Goal: Task Accomplishment & Management: Complete application form

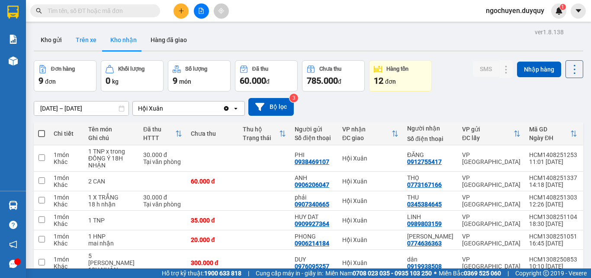
click at [88, 41] on button "Trên xe" at bounding box center [86, 39] width 35 height 21
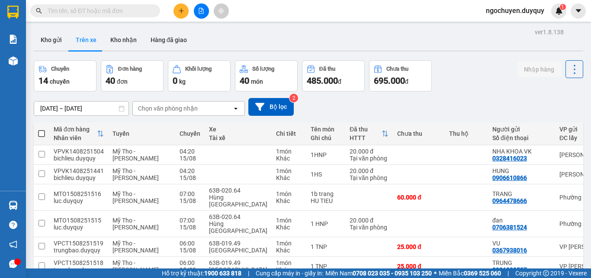
click at [192, 102] on div "Chọn văn phòng nhận" at bounding box center [183, 108] width 100 height 14
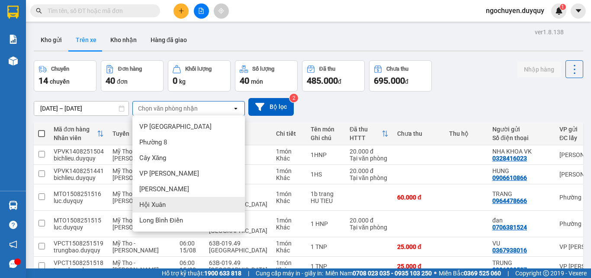
click at [190, 201] on div "Hội Xuân" at bounding box center [188, 205] width 113 height 16
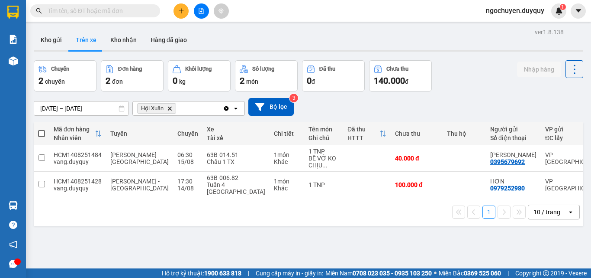
scroll to position [0, 129]
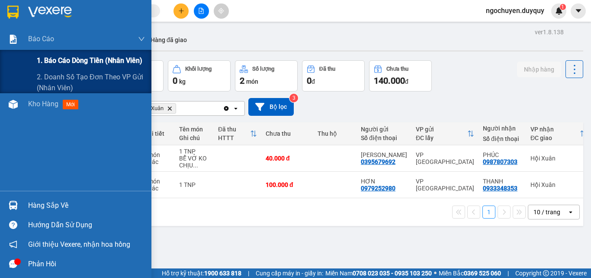
click at [50, 54] on div "1. Báo cáo dòng tiền (nhân viên)" at bounding box center [91, 61] width 108 height 22
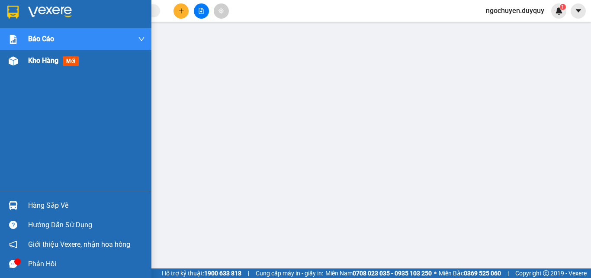
click at [34, 64] on span "Kho hàng" at bounding box center [43, 60] width 30 height 8
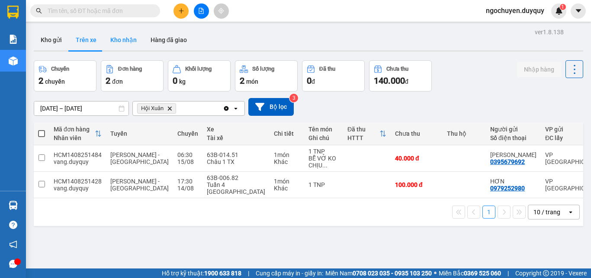
click at [132, 45] on button "Kho nhận" at bounding box center [123, 39] width 40 height 21
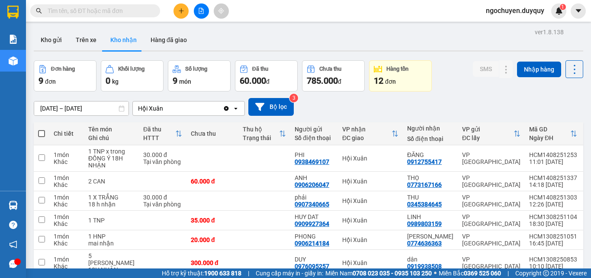
click at [84, 111] on input "13/08/2025 – 15/08/2025" at bounding box center [81, 108] width 94 height 14
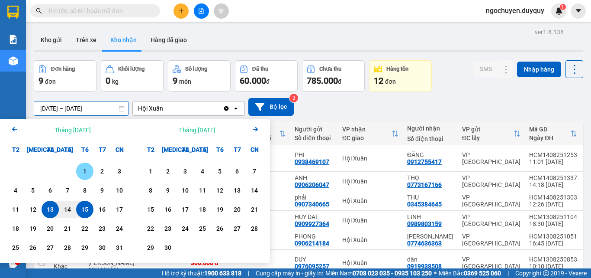
click at [80, 170] on div "1" at bounding box center [85, 171] width 12 height 10
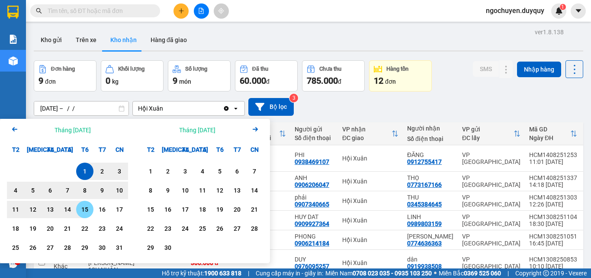
click at [83, 208] on div "15" at bounding box center [85, 209] width 12 height 10
type input "01/08/2025 – 15/08/2025"
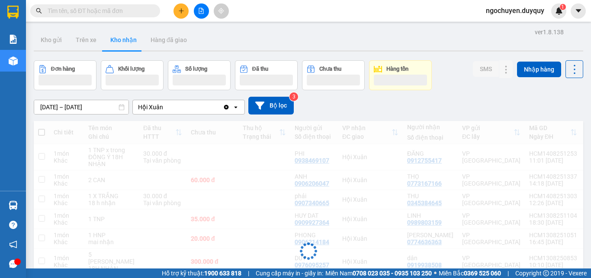
scroll to position [152, 0]
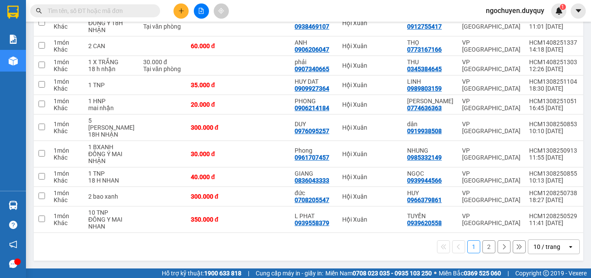
click at [483, 249] on button "2" at bounding box center [489, 246] width 13 height 13
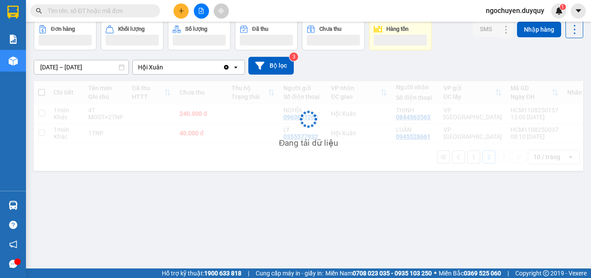
scroll to position [40, 0]
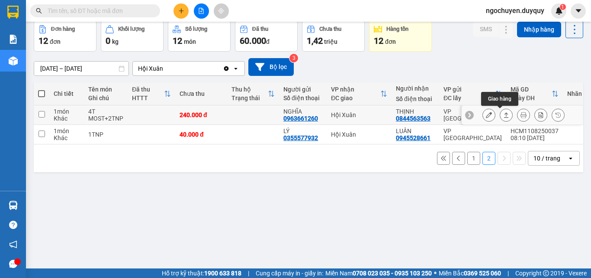
click at [504, 116] on icon at bounding box center [507, 115] width 6 height 6
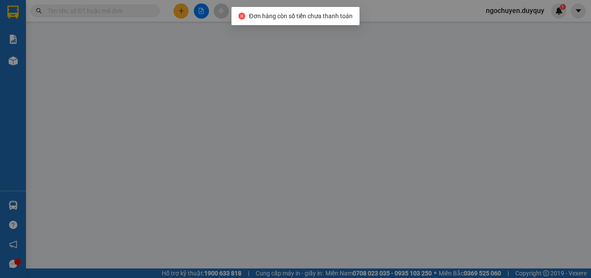
type input "0963661260"
type input "NGHĨA"
type input "0844563563"
type input "THỊNH"
type input "240.000"
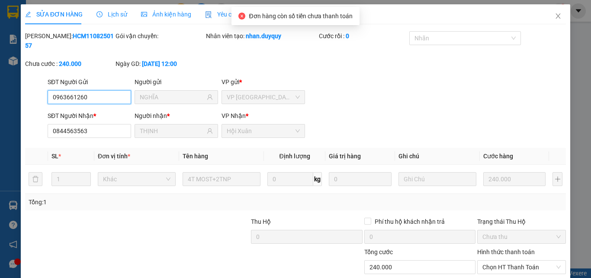
scroll to position [45, 0]
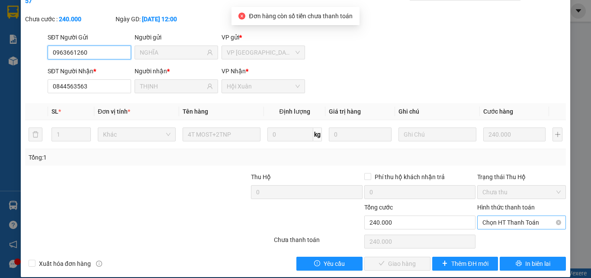
click at [484, 216] on span "Chọn HT Thanh Toán" at bounding box center [522, 222] width 78 height 13
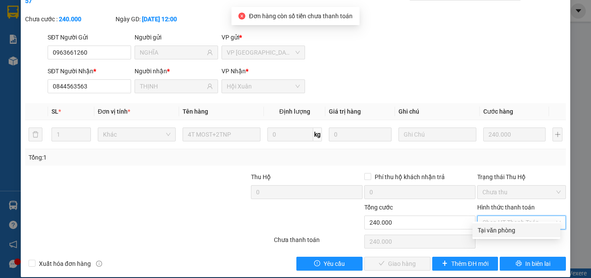
click at [484, 229] on div "Tại văn phòng" at bounding box center [516, 230] width 77 height 10
type input "0"
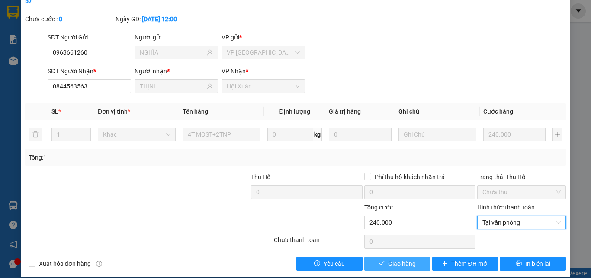
click at [394, 258] on span "Giao hàng" at bounding box center [402, 263] width 28 height 10
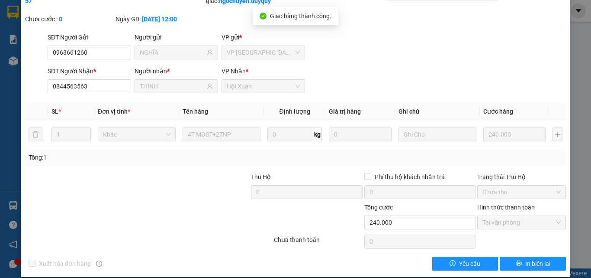
scroll to position [0, 0]
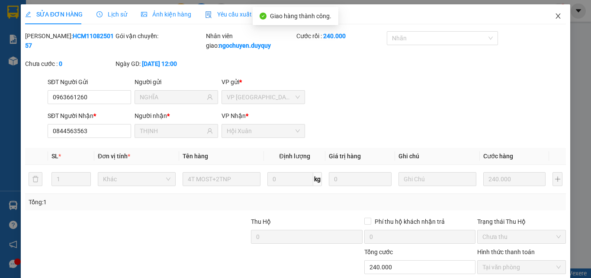
click at [546, 16] on span "Close" at bounding box center [558, 16] width 24 height 24
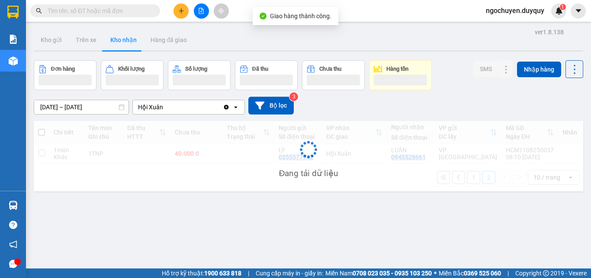
scroll to position [40, 0]
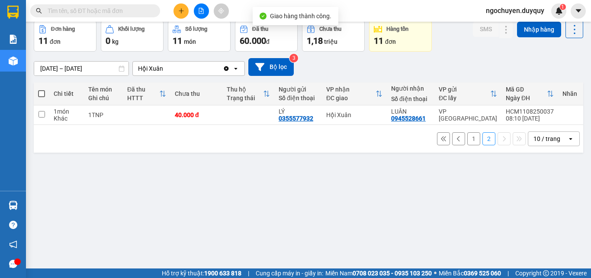
click at [468, 142] on button "1" at bounding box center [474, 138] width 13 height 13
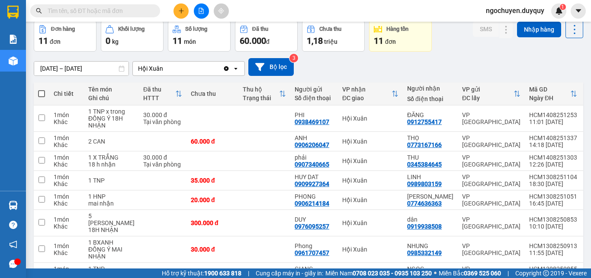
scroll to position [152, 0]
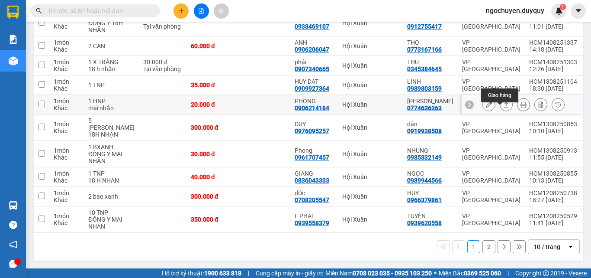
click at [503, 97] on button at bounding box center [506, 104] width 12 height 15
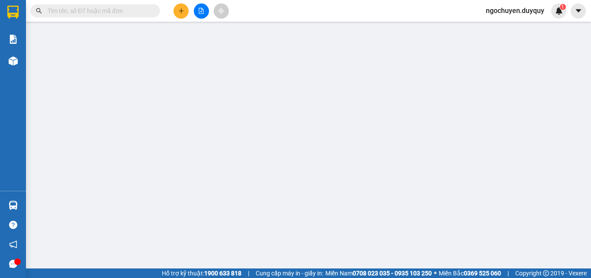
type input "0906214184"
type input "PHONG"
type input "0774636363"
type input "MINH THAO"
type input "20.000"
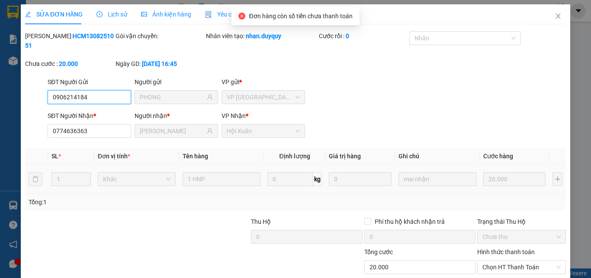
scroll to position [45, 0]
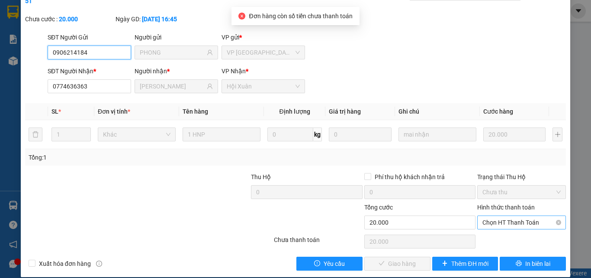
click at [498, 216] on span "Chọn HT Thanh Toán" at bounding box center [522, 222] width 78 height 13
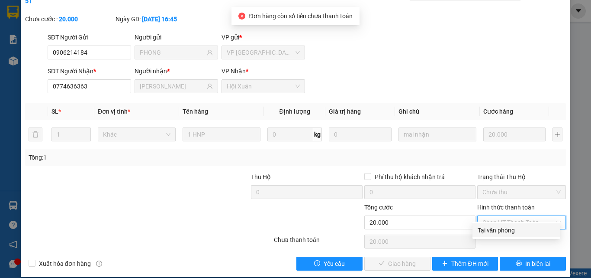
click at [497, 227] on div "Tại văn phòng" at bounding box center [516, 230] width 77 height 10
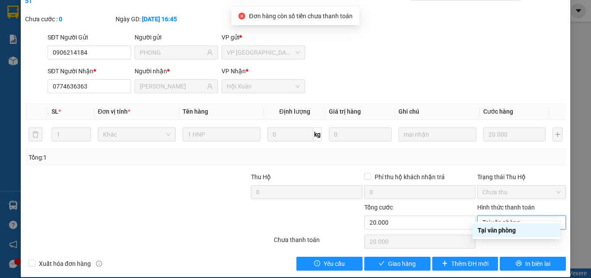
type input "0"
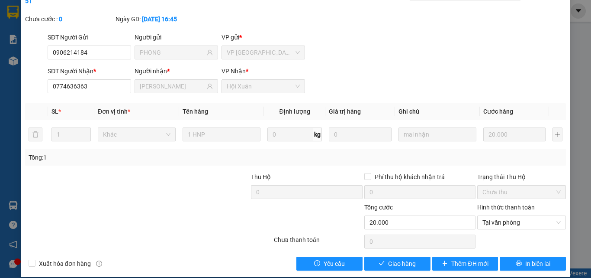
drag, startPoint x: 556, startPoint y: 228, endPoint x: 499, endPoint y: 233, distance: 57.0
click at [499, 233] on div at bounding box center [522, 240] width 90 height 17
click at [388, 261] on div "SỬA ĐƠN HÀNG Lịch sử Ảnh kiện hàng Yêu cầu xuất hóa đơn điện tử Total Paid Fee …" at bounding box center [296, 118] width 550 height 317
click at [407, 258] on span "Giao hàng" at bounding box center [402, 263] width 28 height 10
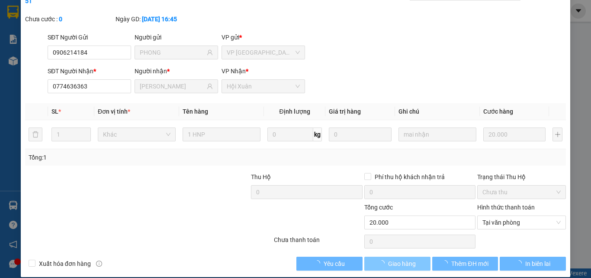
scroll to position [0, 0]
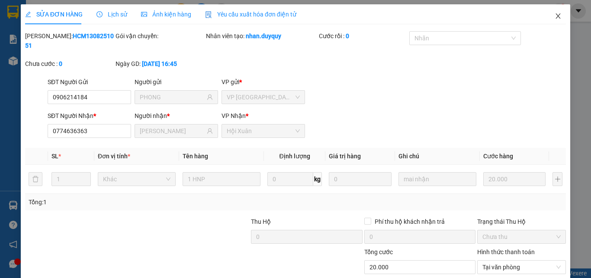
click at [546, 23] on span "Close" at bounding box center [558, 16] width 24 height 24
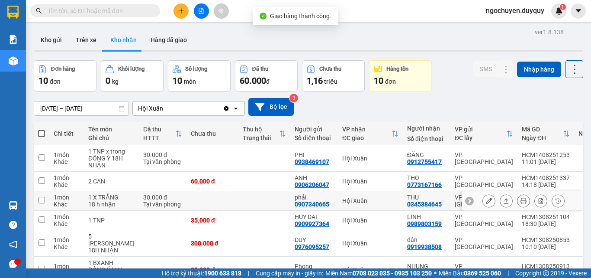
scroll to position [152, 0]
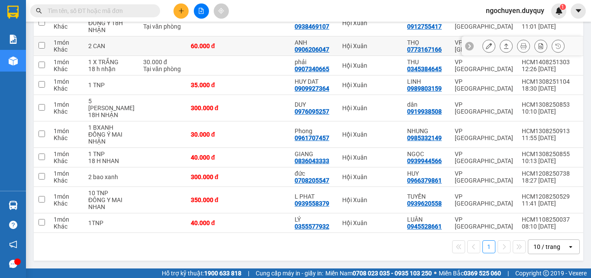
click at [503, 39] on button at bounding box center [506, 46] width 12 height 15
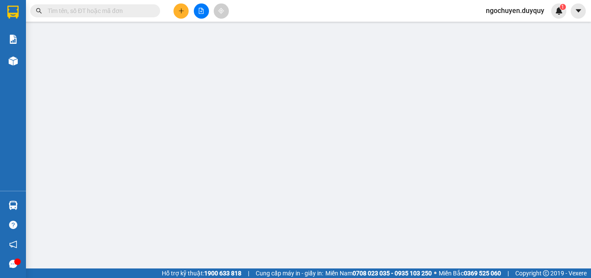
type input "0906206047"
type input "ANH"
type input "0773167166"
type input "THỌ"
type input "60.000"
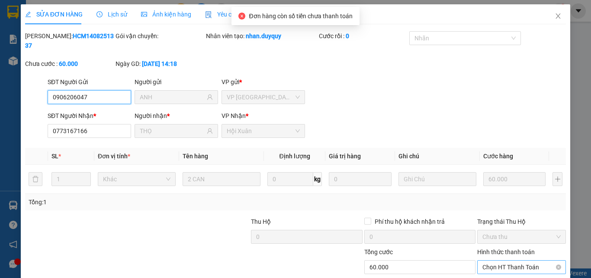
scroll to position [45, 0]
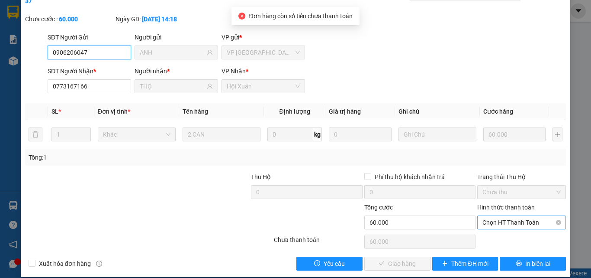
click at [490, 216] on span "Chọn HT Thanh Toán" at bounding box center [522, 222] width 78 height 13
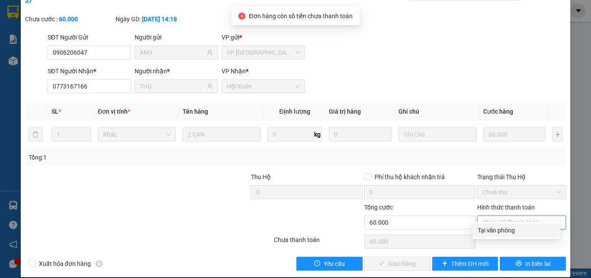
click at [492, 228] on div "Tại văn phòng" at bounding box center [516, 230] width 77 height 10
type input "0"
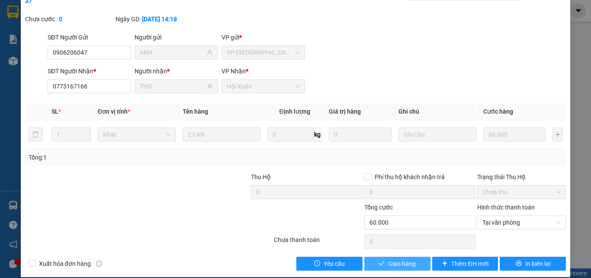
click at [425, 256] on button "Giao hàng" at bounding box center [398, 263] width 66 height 14
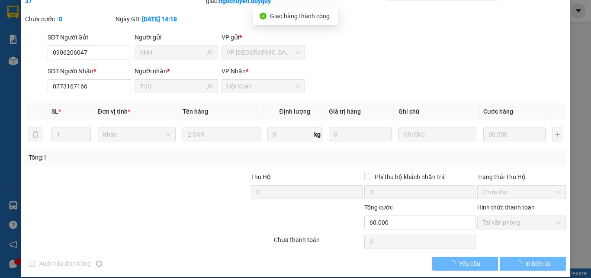
scroll to position [0, 0]
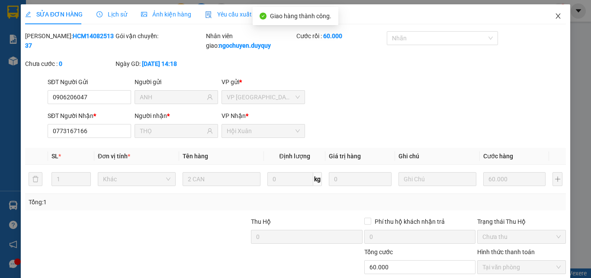
click at [555, 15] on icon "close" at bounding box center [558, 16] width 7 height 7
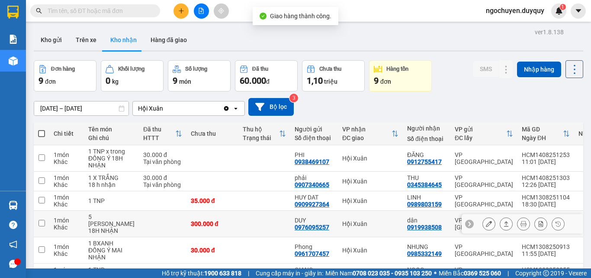
scroll to position [133, 0]
